Goal: Understand process/instructions

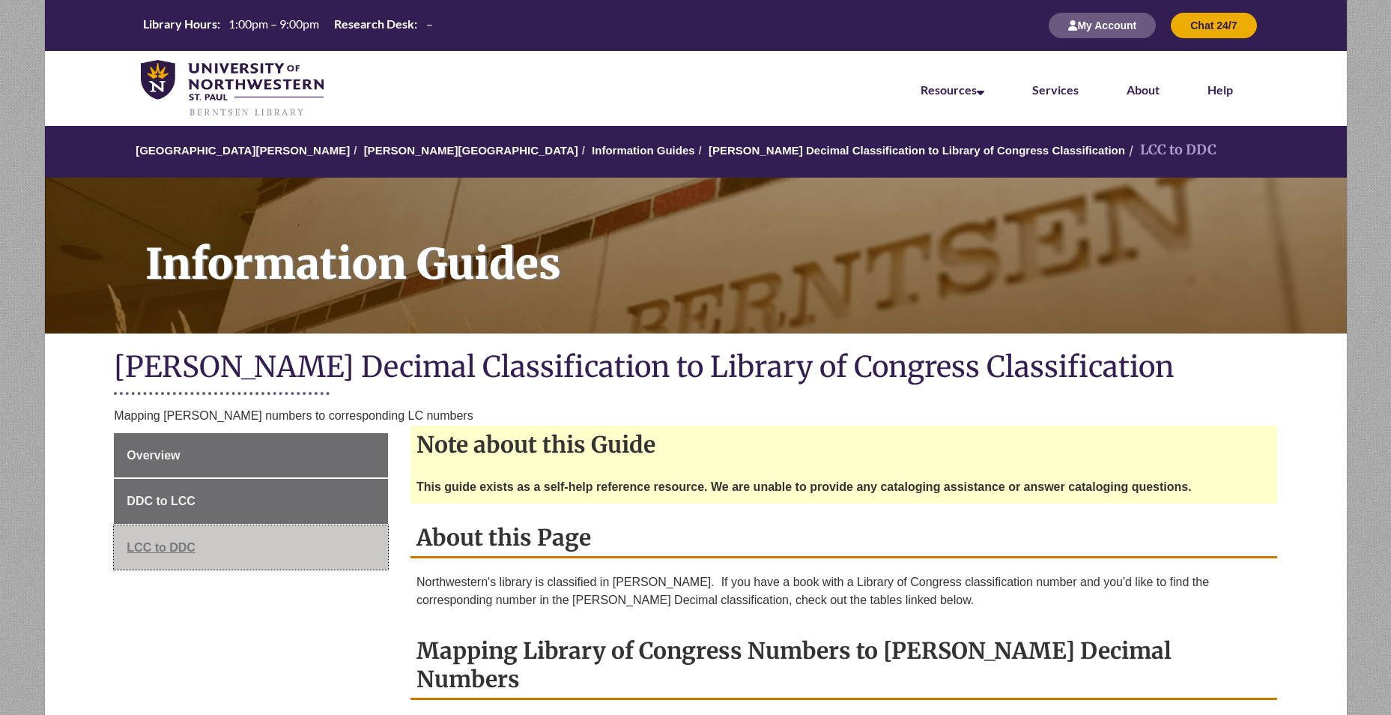
click at [186, 547] on span "LCC to DDC" at bounding box center [161, 547] width 69 height 13
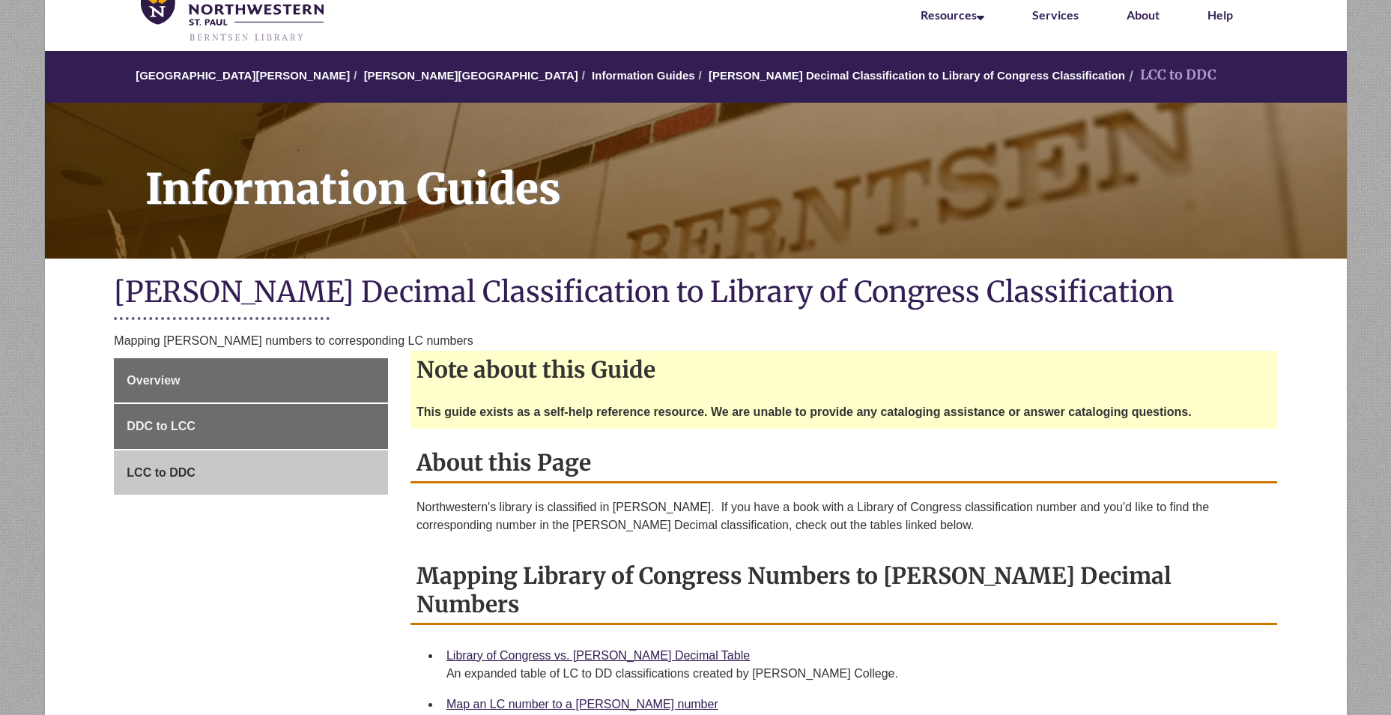
scroll to position [150, 0]
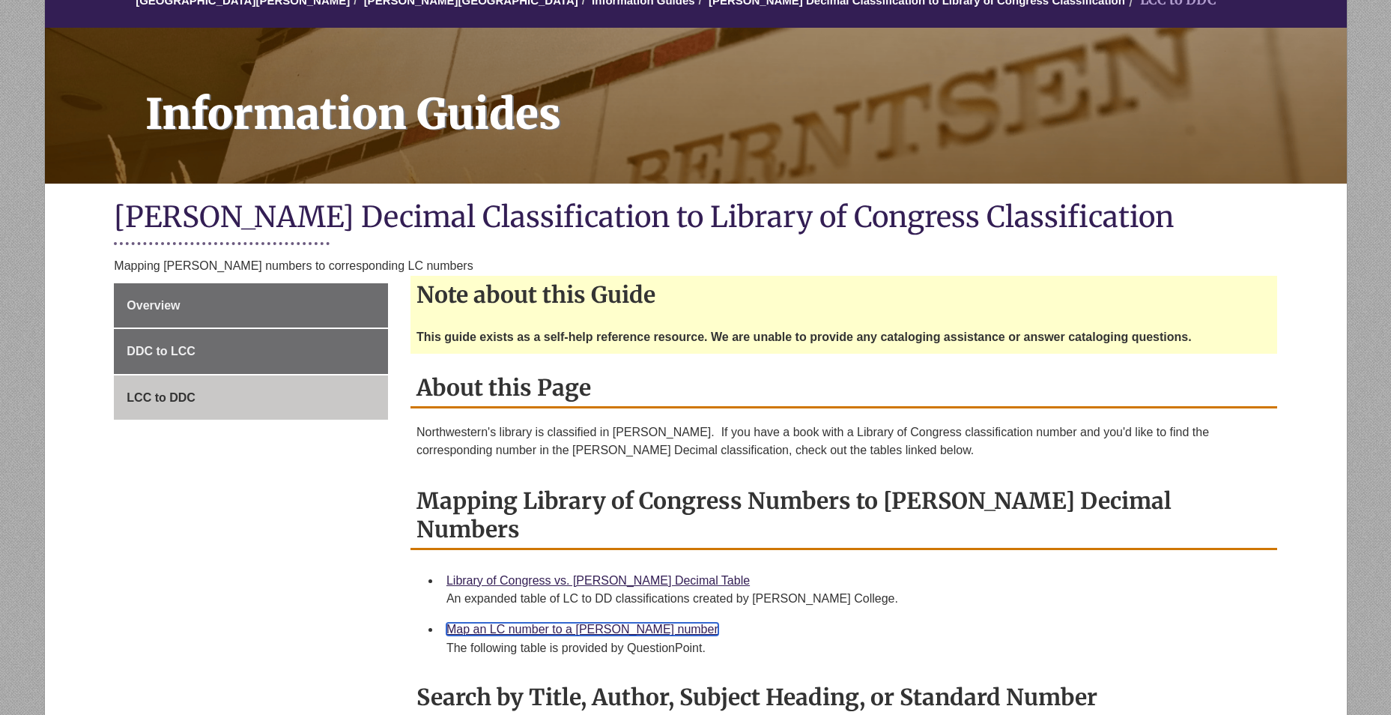
click at [554, 623] on link "Map an LC number to a [PERSON_NAME] number" at bounding box center [583, 629] width 272 height 13
